Goal: Information Seeking & Learning: Learn about a topic

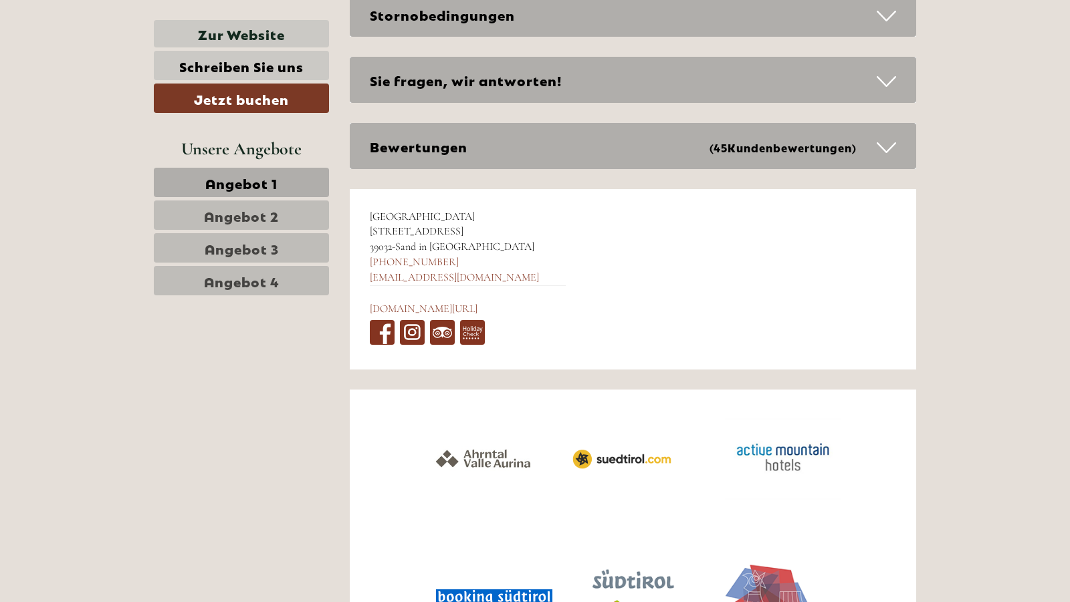
scroll to position [5772, 0]
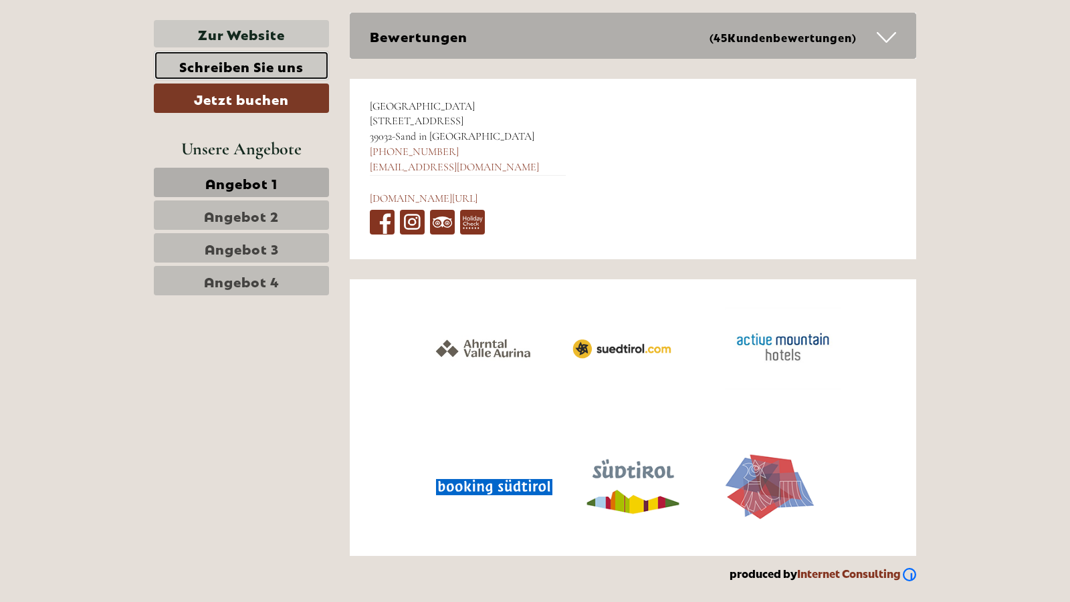
click at [271, 65] on link "Schreiben Sie uns" at bounding box center [241, 65] width 175 height 29
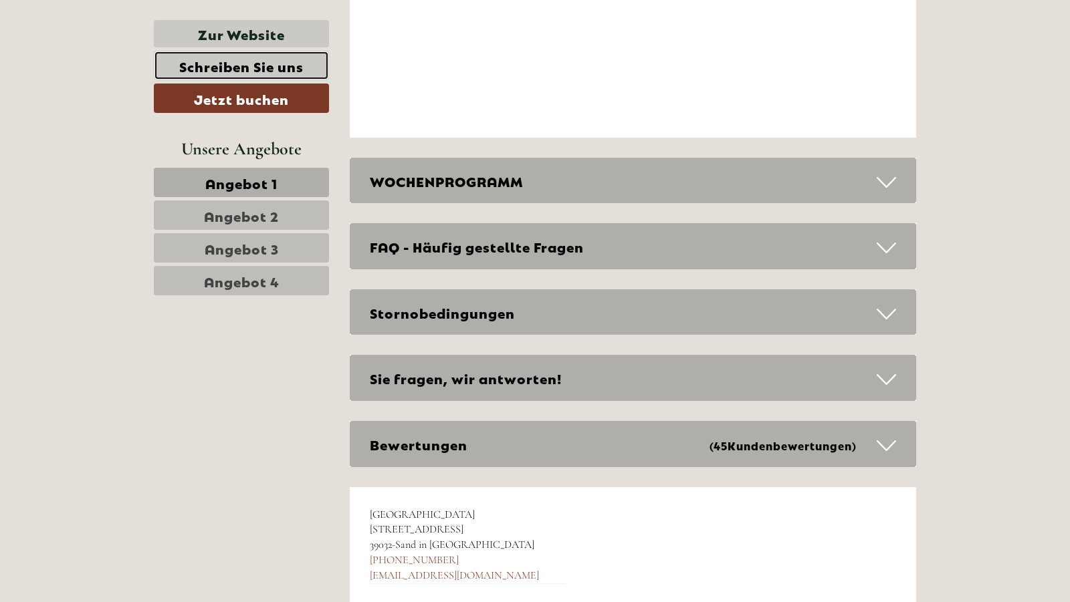
click at [248, 62] on link "Schreiben Sie uns" at bounding box center [241, 65] width 175 height 29
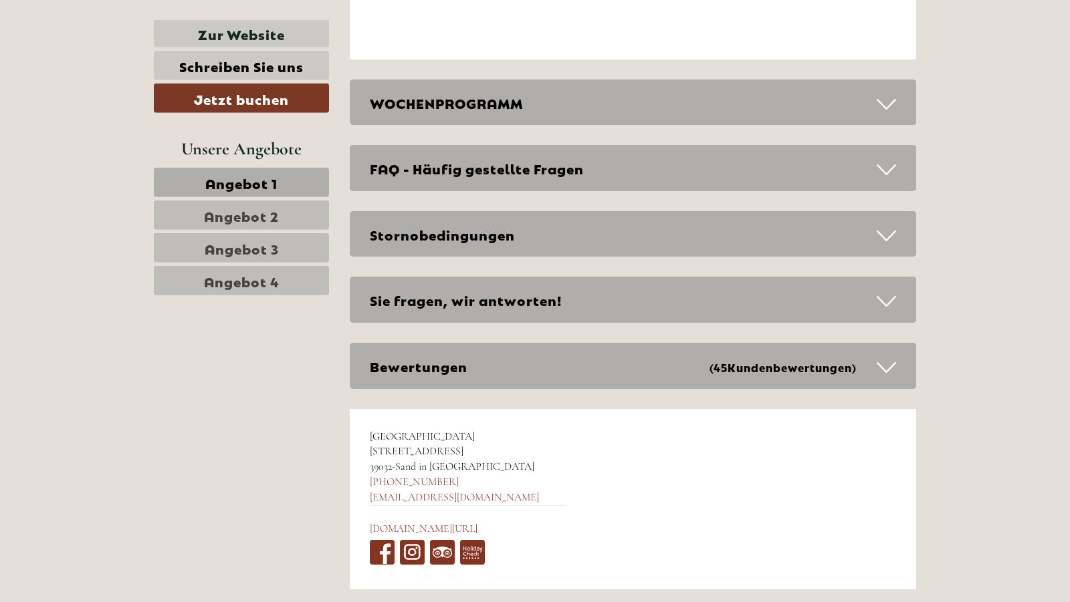
scroll to position [5431, 0]
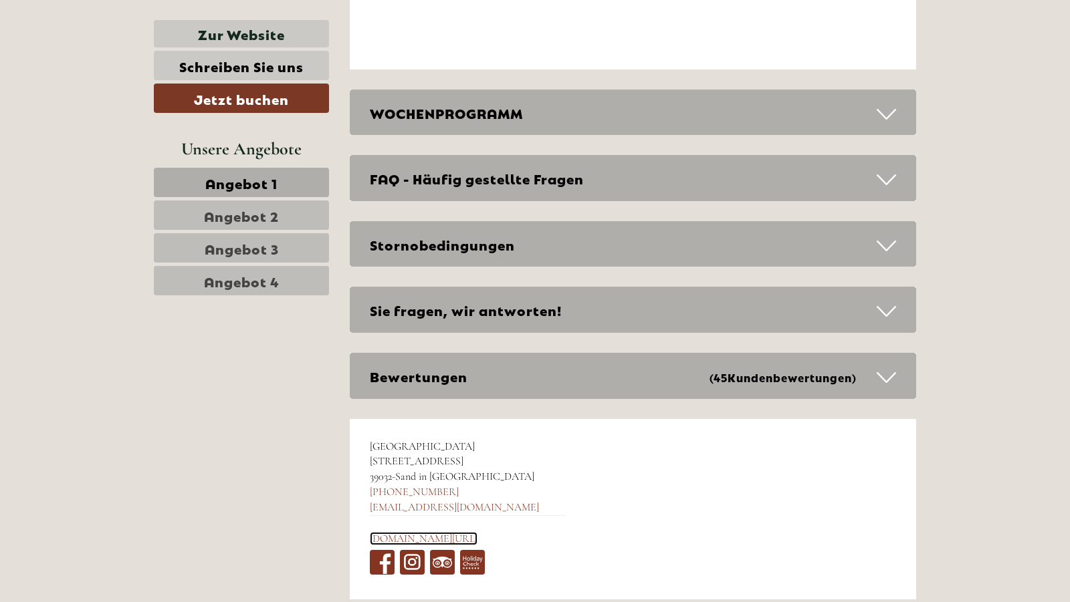
click at [445, 540] on link "[DOMAIN_NAME][URL]" at bounding box center [424, 538] width 108 height 13
click at [424, 505] on link "[EMAIL_ADDRESS][DOMAIN_NAME]" at bounding box center [454, 507] width 169 height 13
click at [262, 211] on span "Angebot 2" at bounding box center [241, 215] width 75 height 19
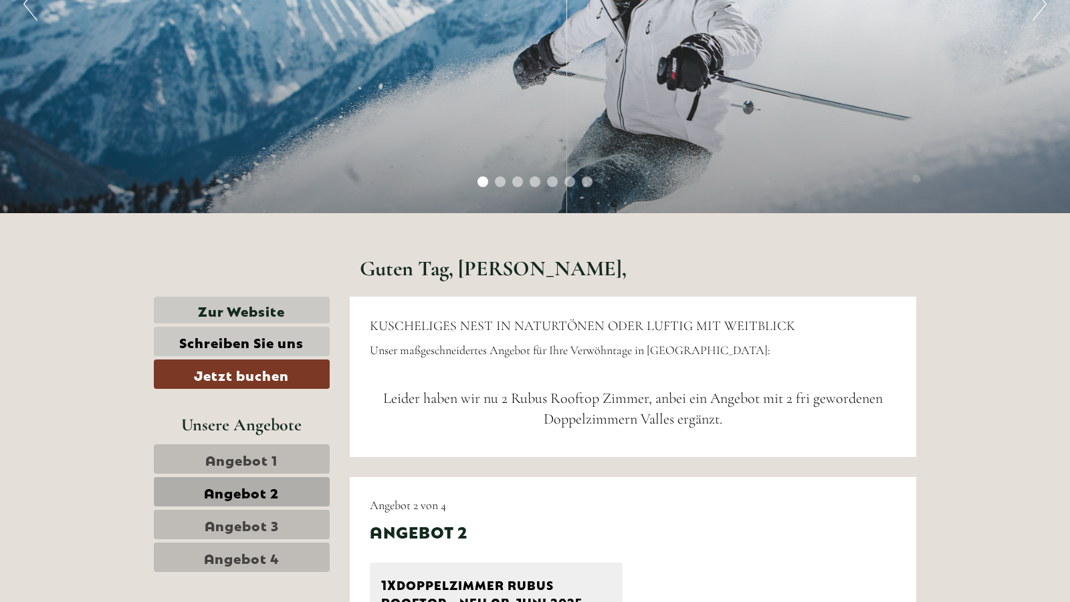
scroll to position [578, 0]
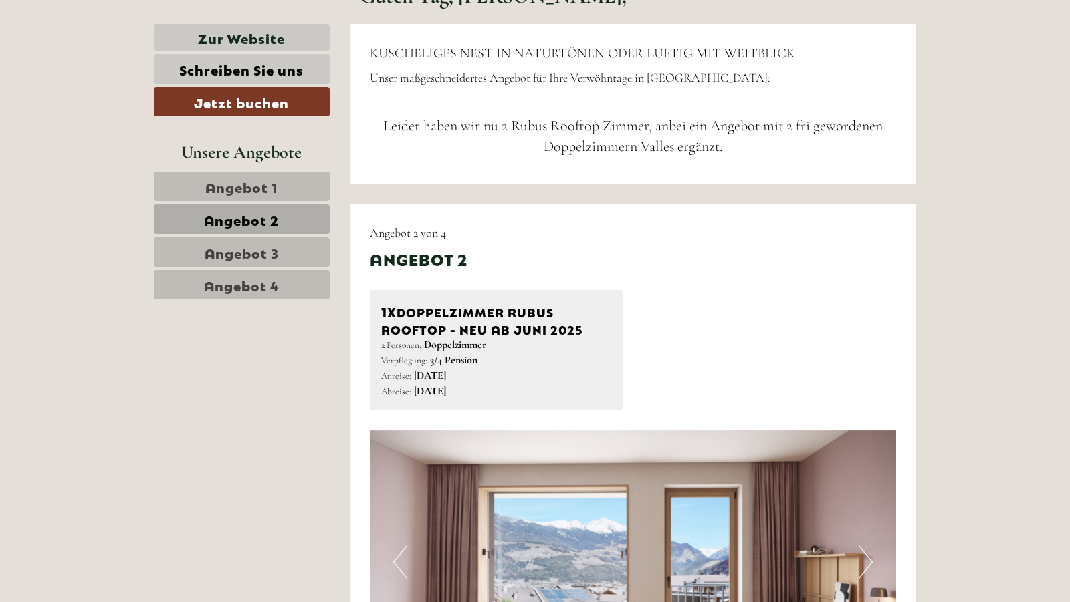
click at [221, 182] on span "Angebot 1" at bounding box center [241, 186] width 72 height 19
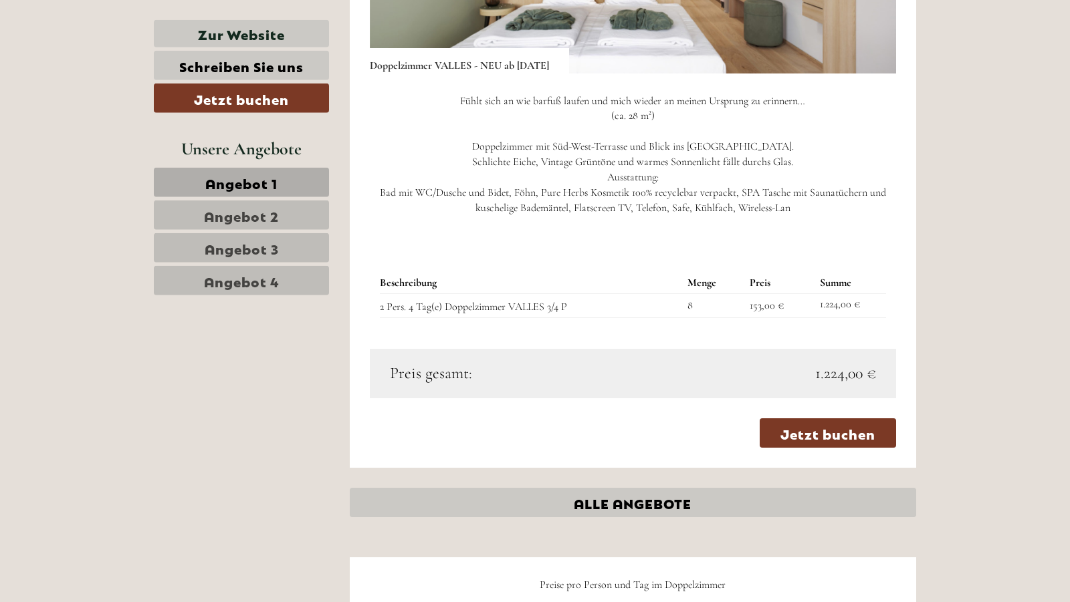
scroll to position [1123, 0]
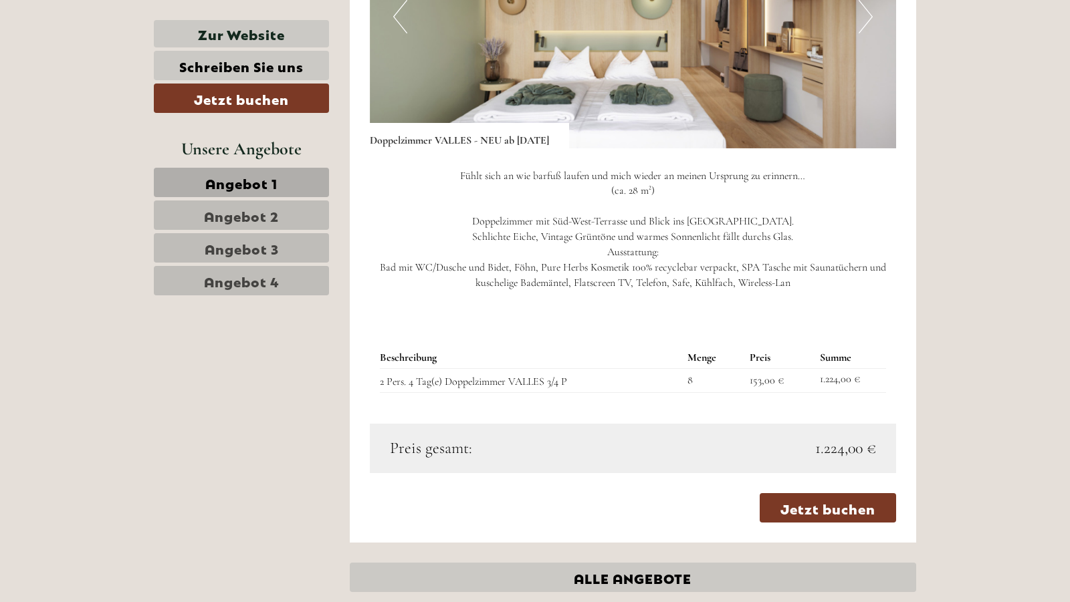
click at [243, 213] on span "Angebot 2" at bounding box center [241, 215] width 75 height 19
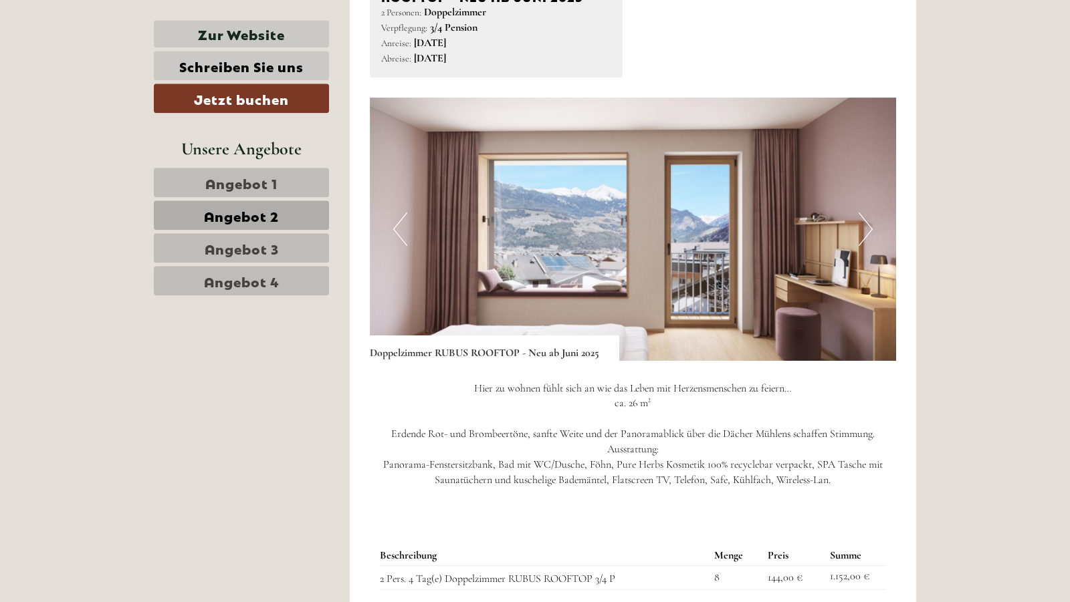
scroll to position [1055, 0]
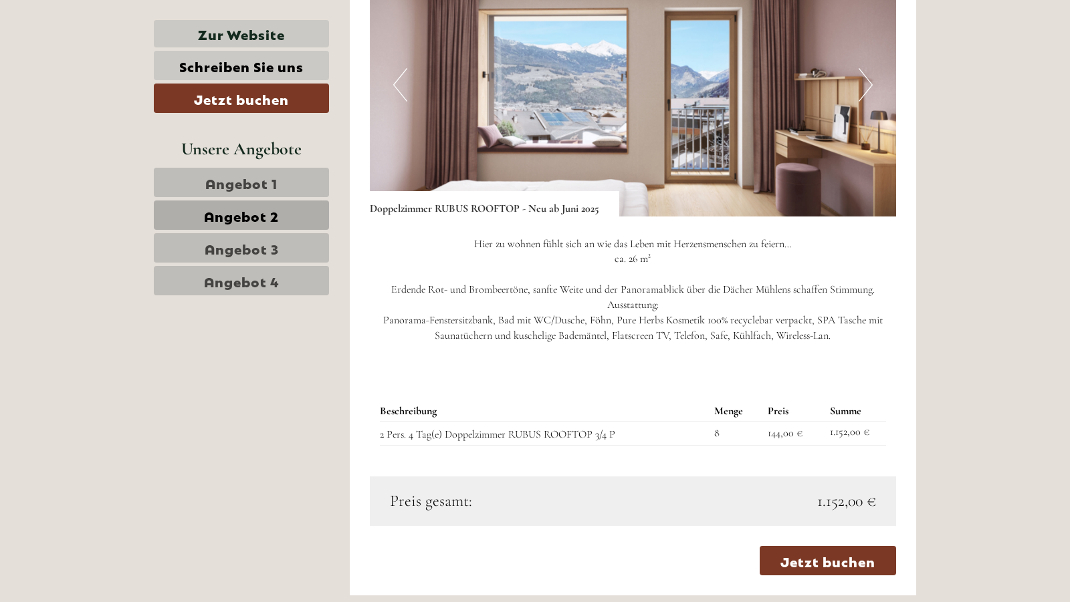
click at [270, 247] on span "Angebot 3" at bounding box center [242, 248] width 74 height 19
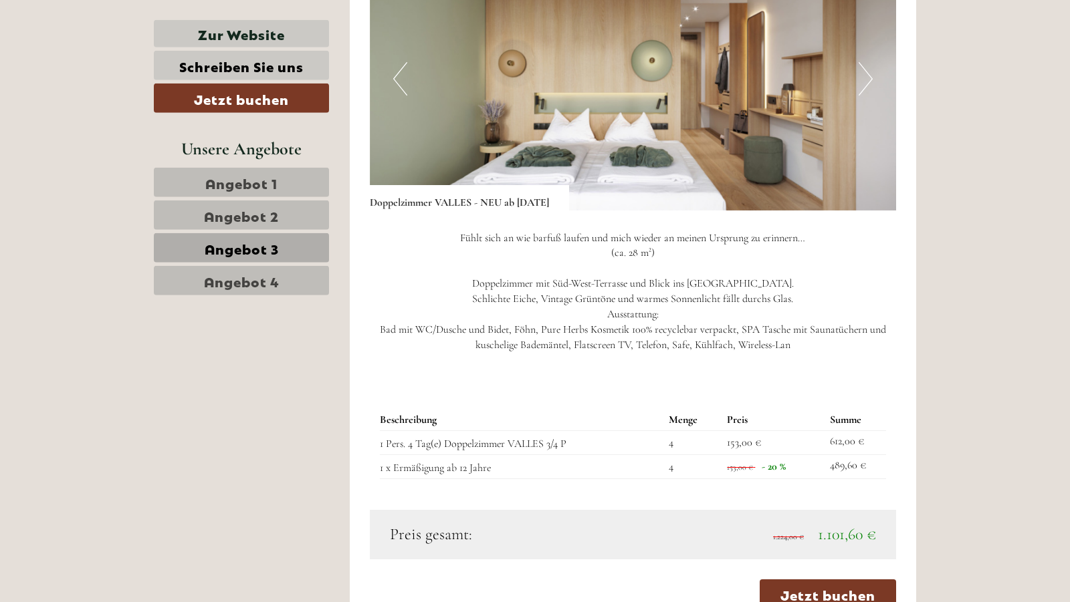
scroll to position [1192, 0]
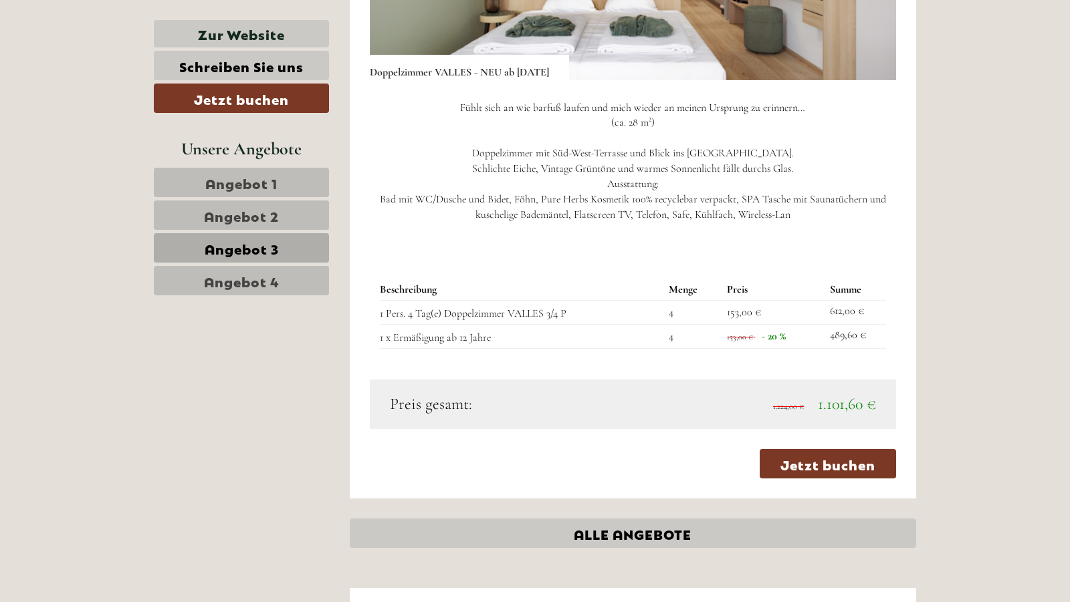
click at [243, 280] on span "Angebot 4" at bounding box center [242, 280] width 76 height 19
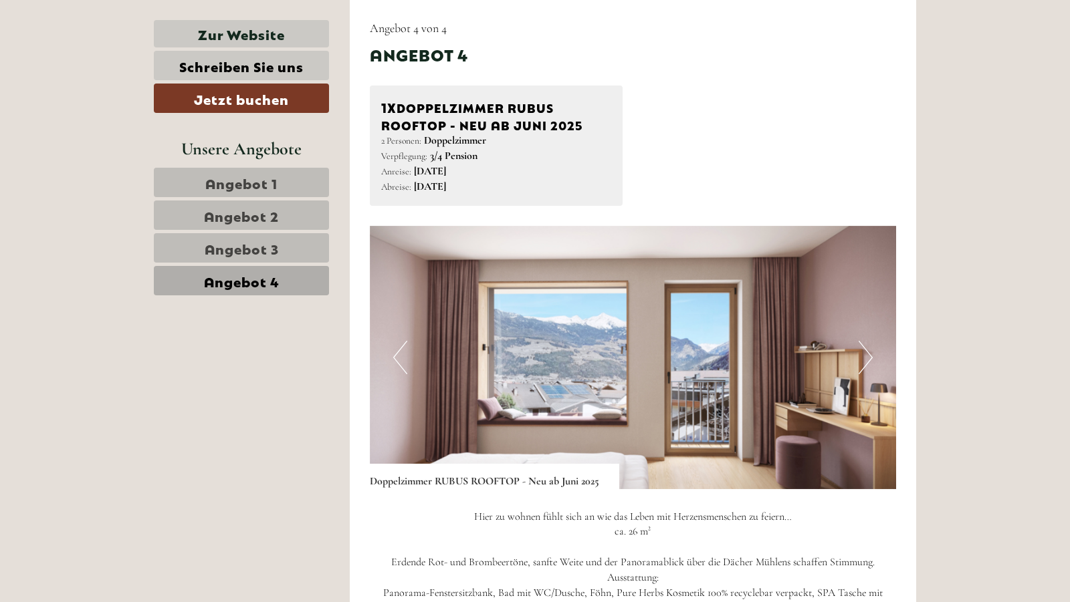
scroll to position [1055, 0]
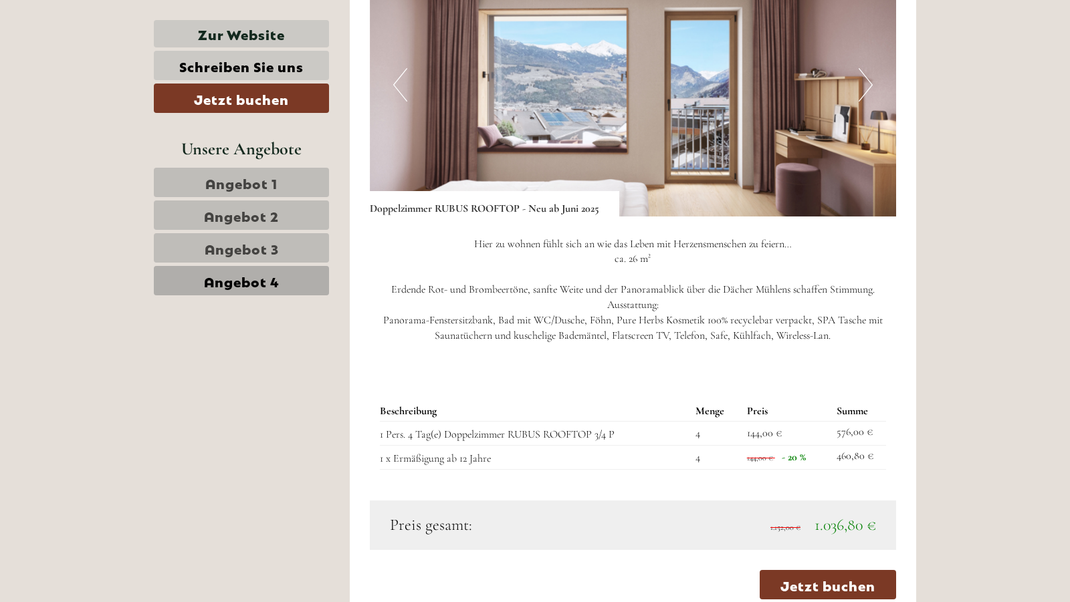
click at [272, 286] on span "Angebot 4" at bounding box center [242, 280] width 76 height 19
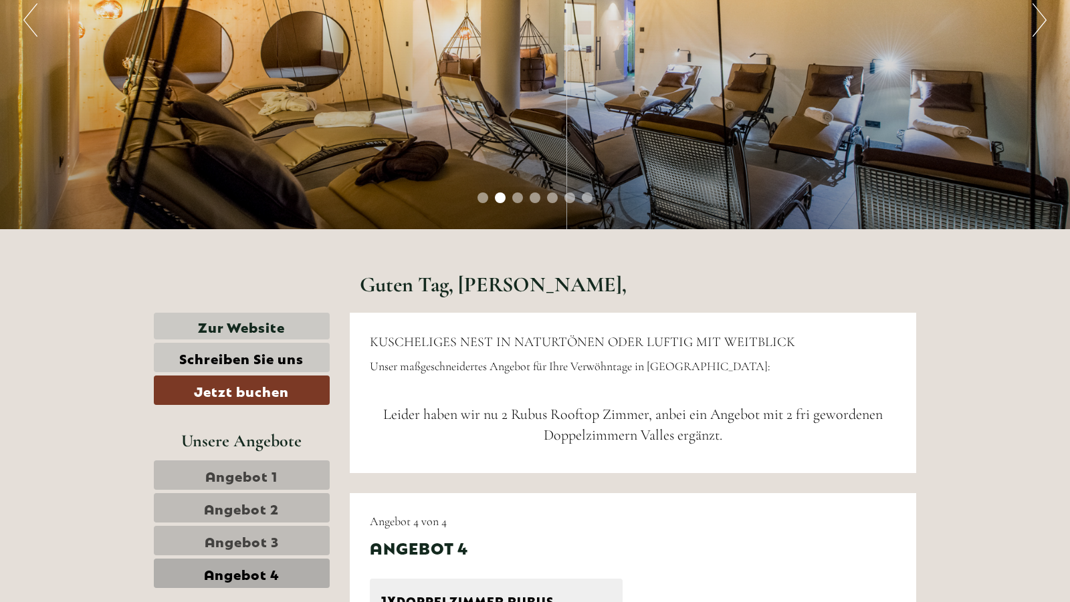
scroll to position [341, 0]
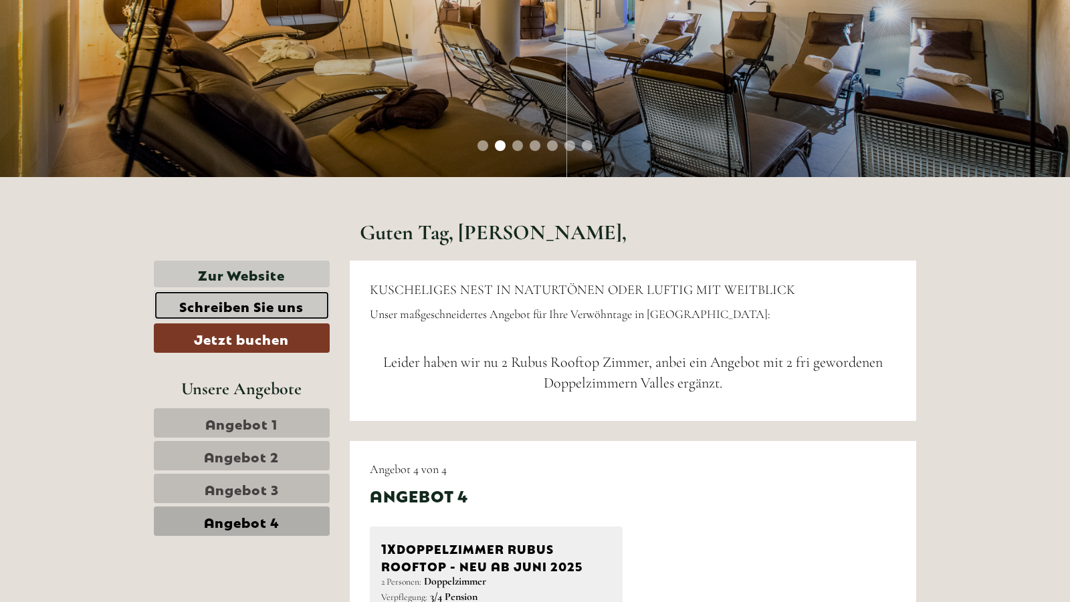
click at [249, 296] on link "Schreiben Sie uns" at bounding box center [242, 305] width 176 height 29
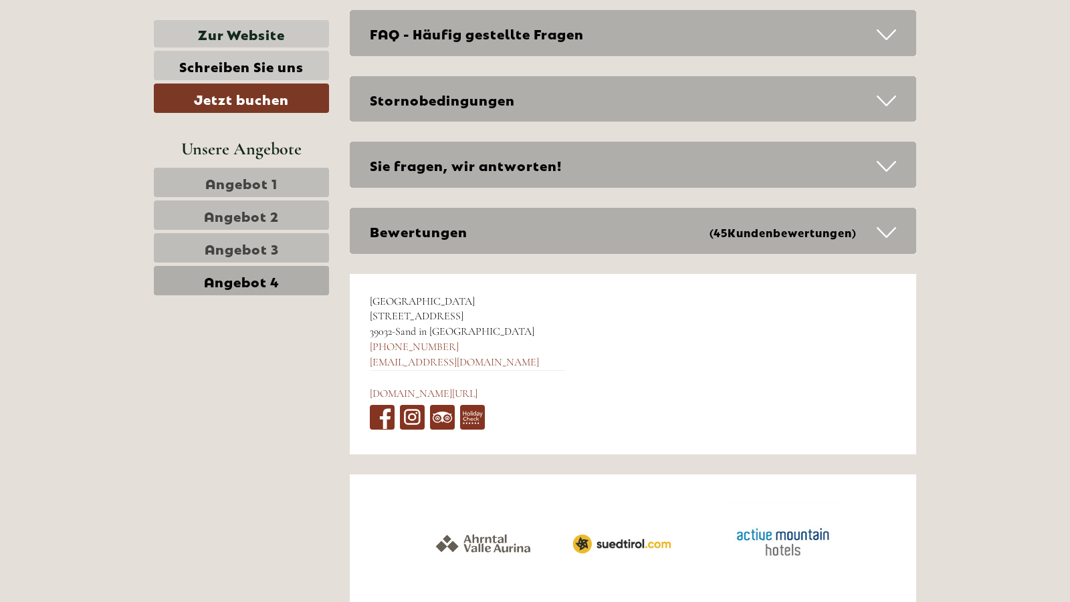
scroll to position [3876, 0]
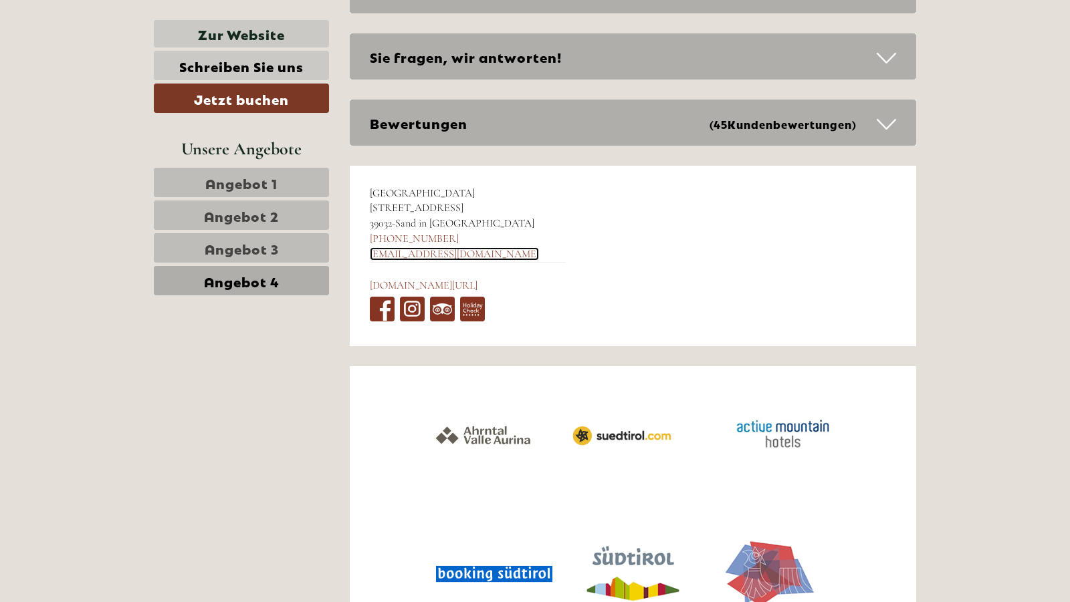
click at [423, 255] on link "[EMAIL_ADDRESS][DOMAIN_NAME]" at bounding box center [454, 253] width 169 height 13
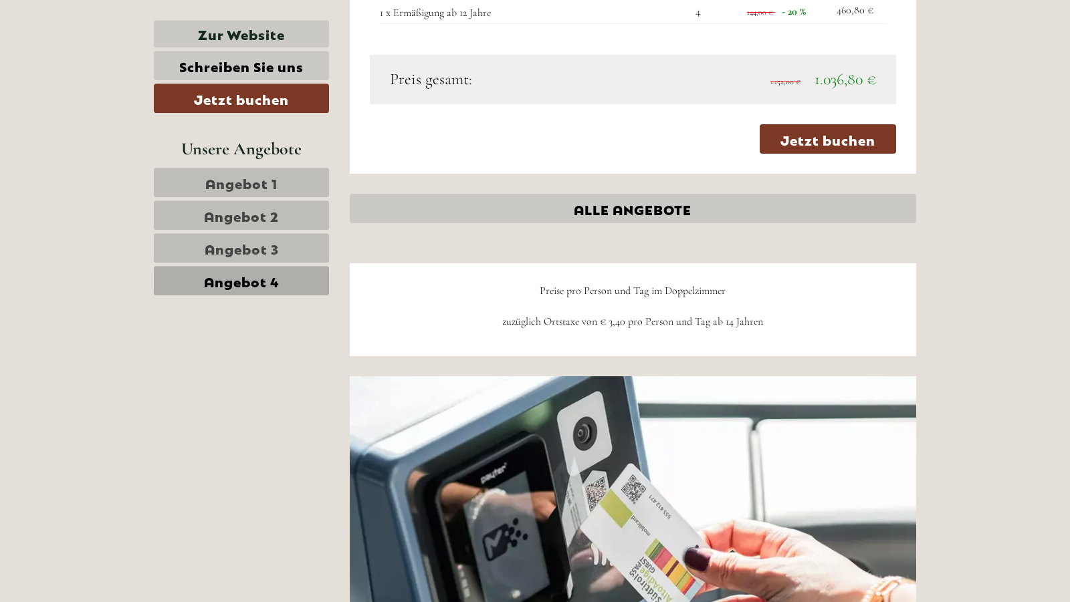
scroll to position [1488, 0]
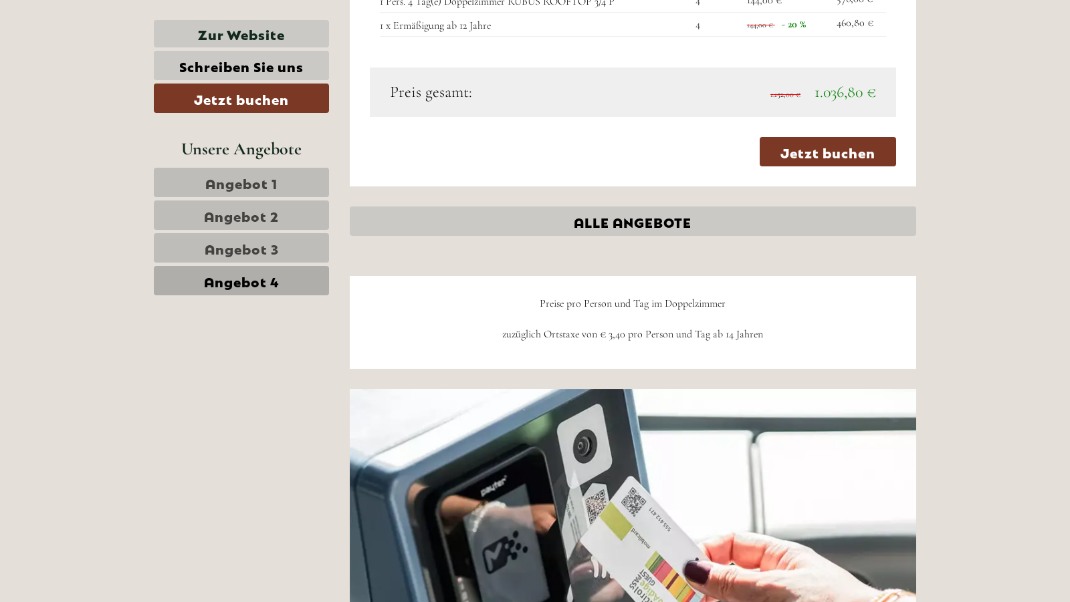
click at [263, 178] on span "Angebot 1" at bounding box center [241, 182] width 72 height 19
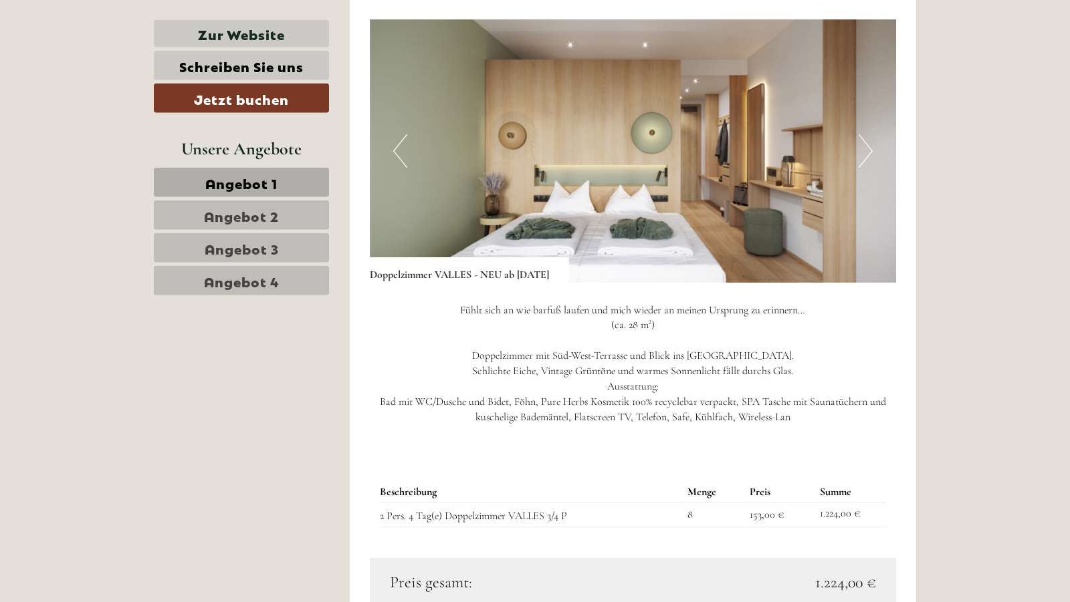
scroll to position [1260, 0]
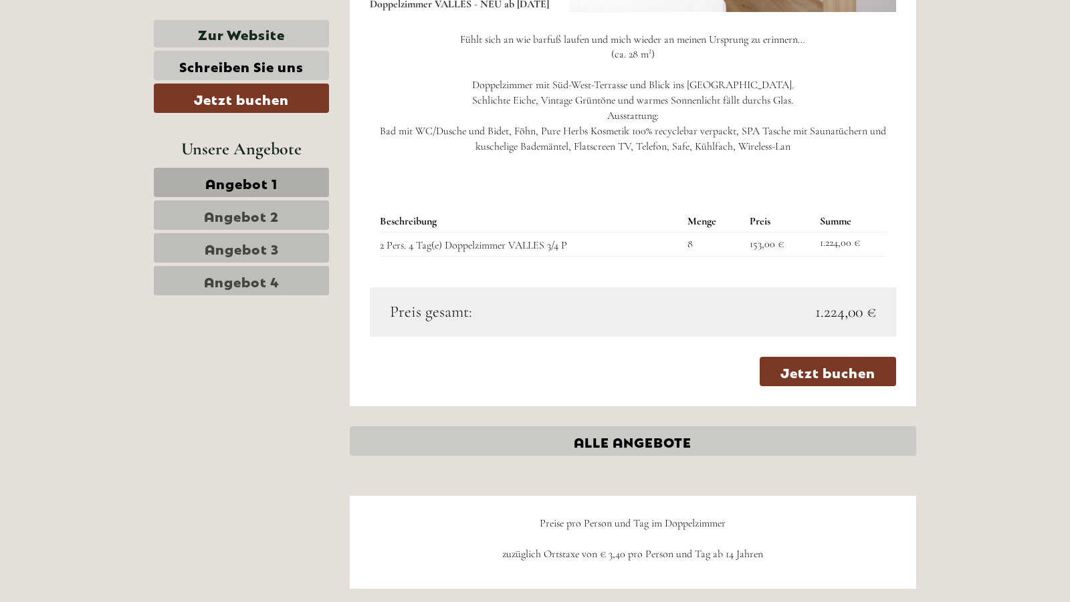
click at [278, 215] on span "Angebot 2" at bounding box center [241, 215] width 75 height 19
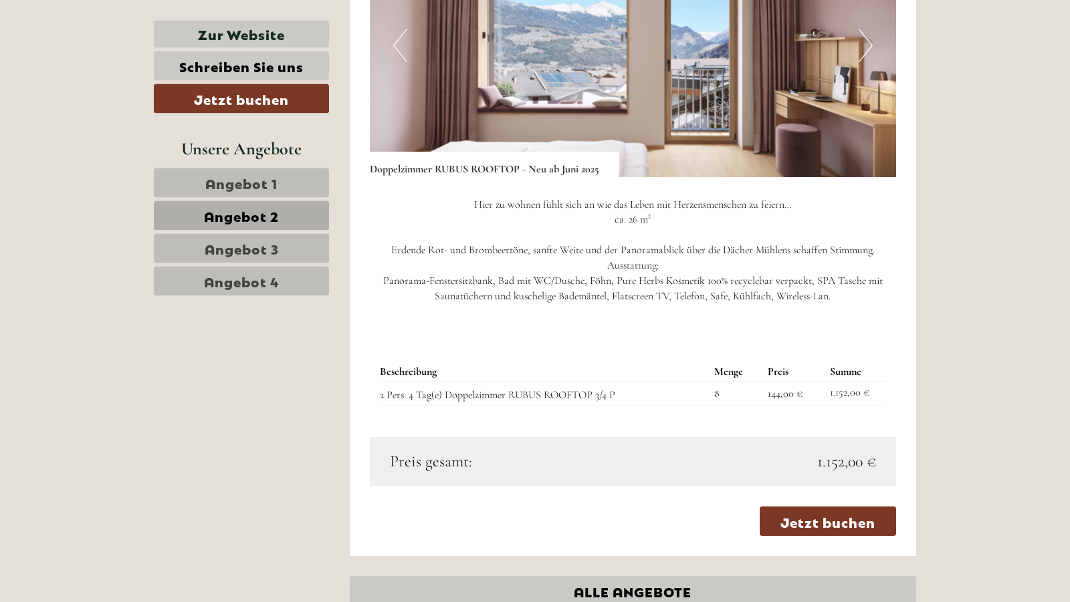
scroll to position [1123, 0]
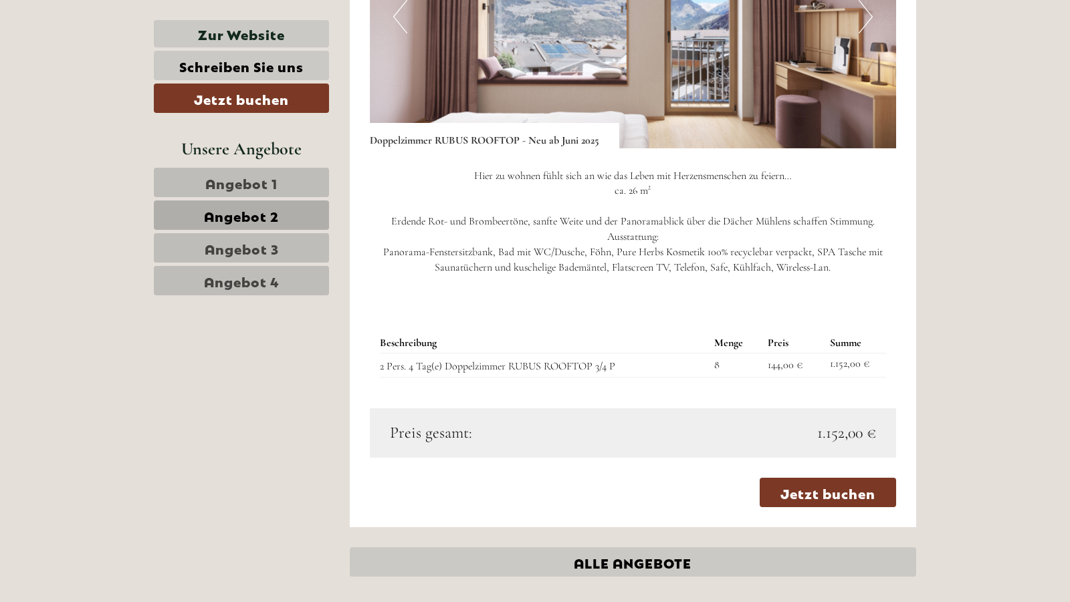
click at [251, 245] on span "Angebot 3" at bounding box center [242, 248] width 74 height 19
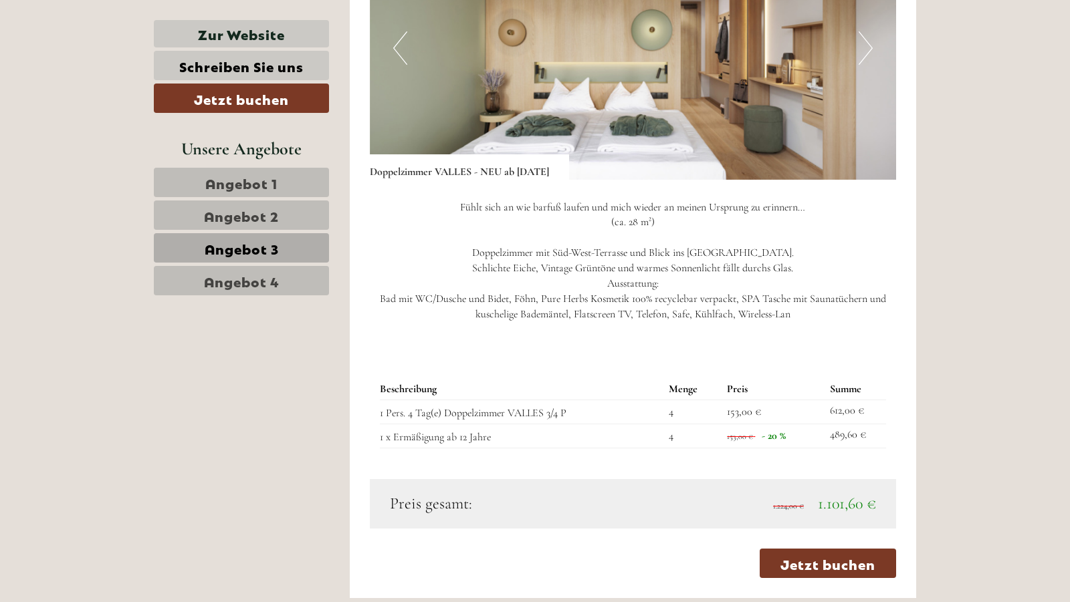
scroll to position [1123, 0]
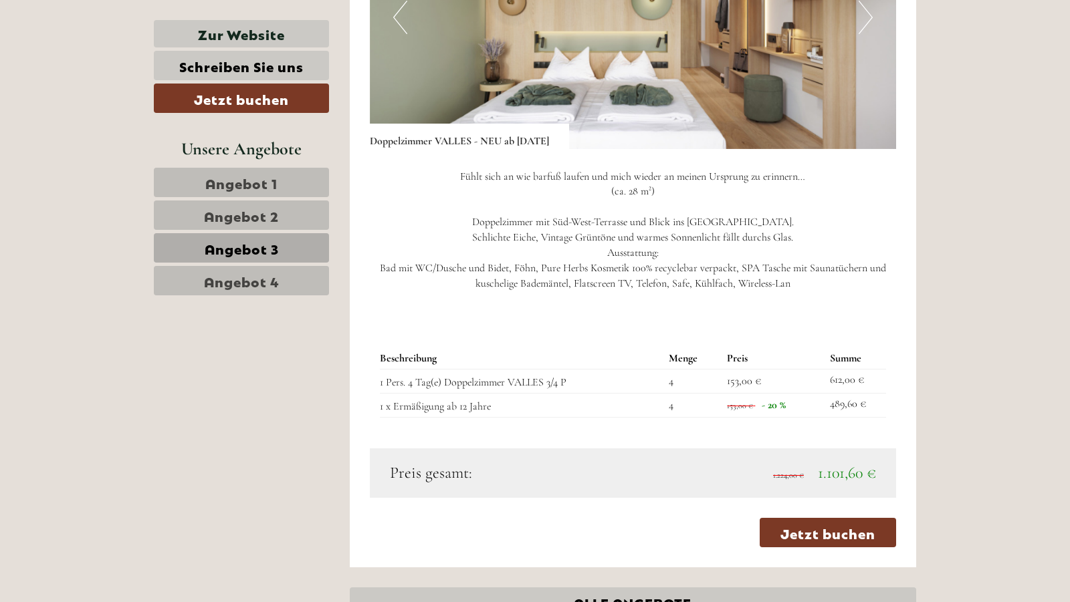
click at [259, 290] on link "Angebot 4" at bounding box center [241, 280] width 175 height 29
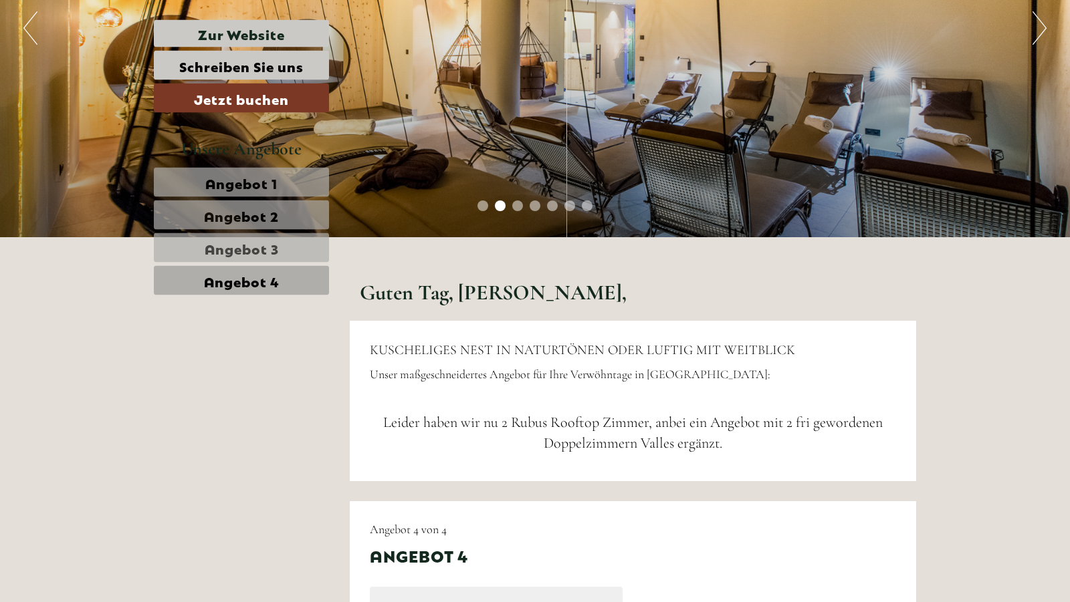
scroll to position [237, 0]
